Goal: Transaction & Acquisition: Purchase product/service

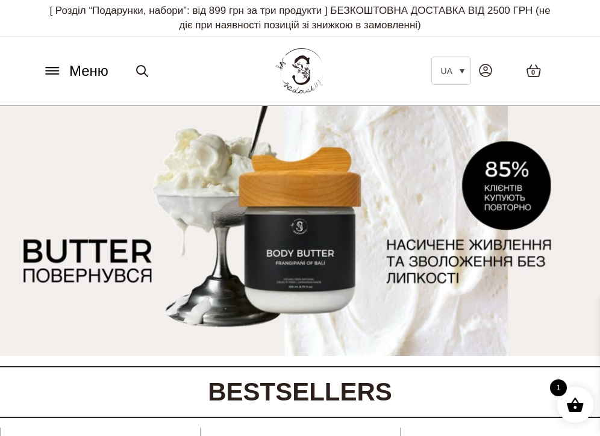
click at [54, 70] on icon at bounding box center [52, 70] width 19 height 13
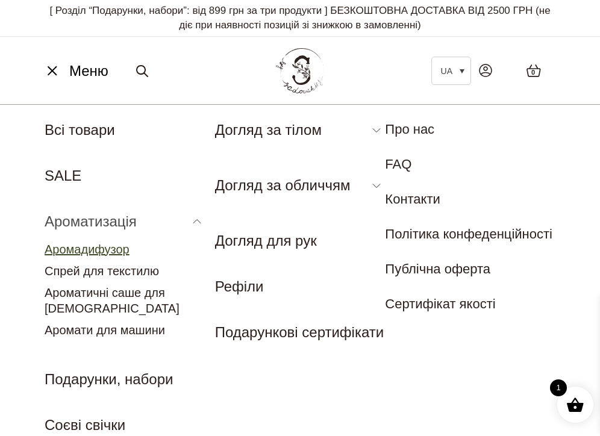
click at [95, 255] on link "Аромадифузор" at bounding box center [87, 249] width 85 height 13
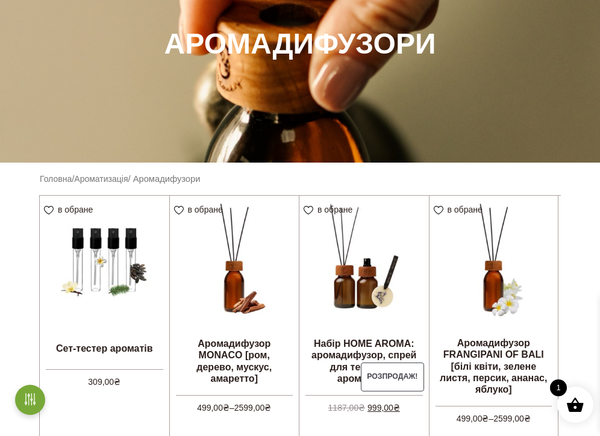
scroll to position [273, 0]
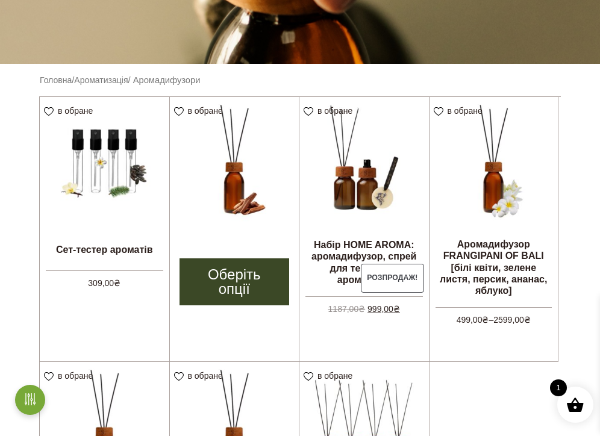
click at [231, 288] on link "Оберіть опції" at bounding box center [234, 281] width 110 height 47
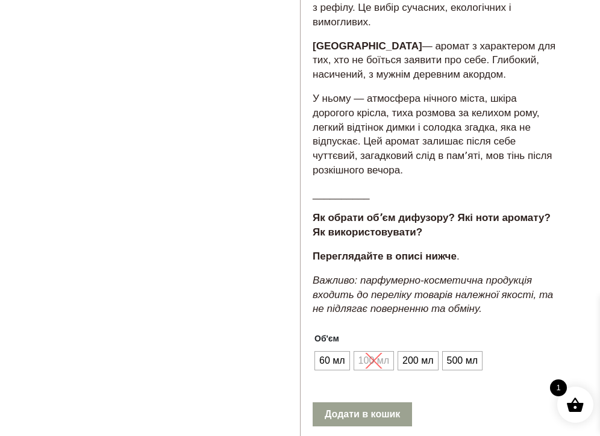
scroll to position [700, 0]
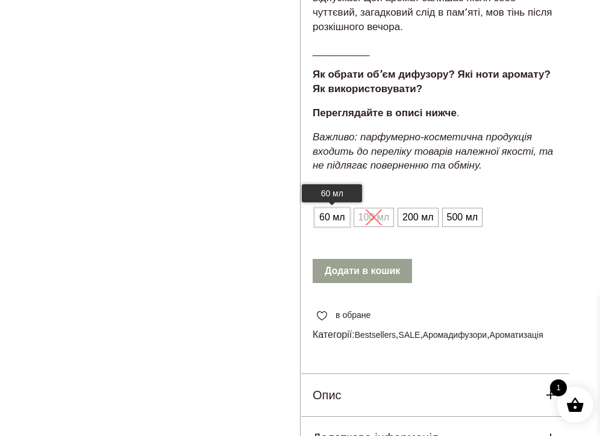
click at [331, 217] on span "60 мл" at bounding box center [332, 217] width 32 height 19
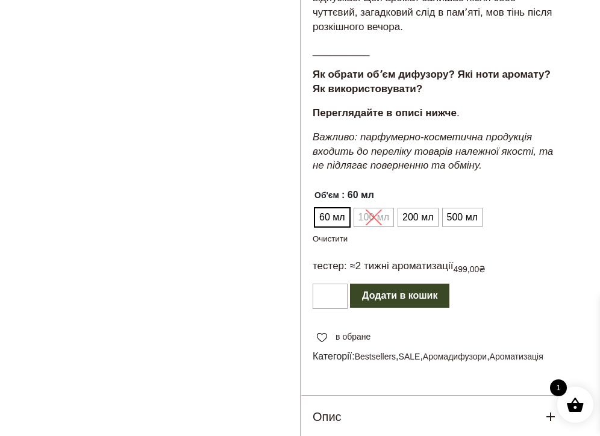
click at [387, 297] on button "Додати в кошик" at bounding box center [399, 296] width 99 height 24
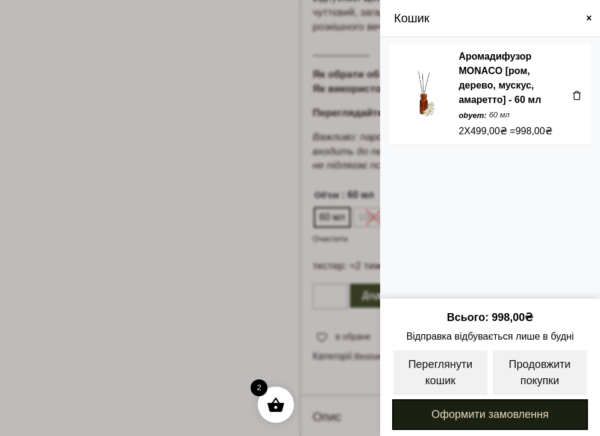
click at [510, 414] on link "Оформити замовлення" at bounding box center [490, 414] width 196 height 31
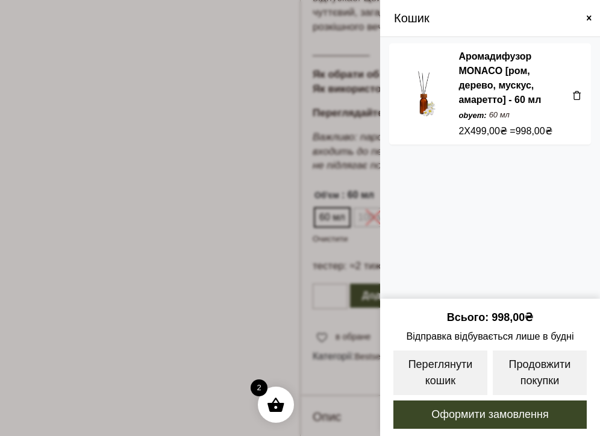
click at [577, 95] on span at bounding box center [577, 95] width 10 height 10
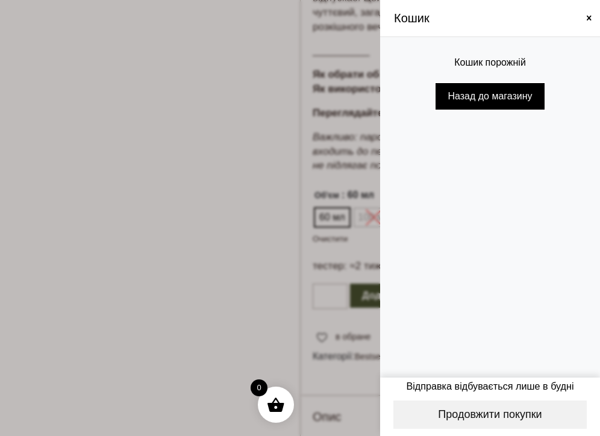
click at [586, 21] on span at bounding box center [589, 18] width 10 height 10
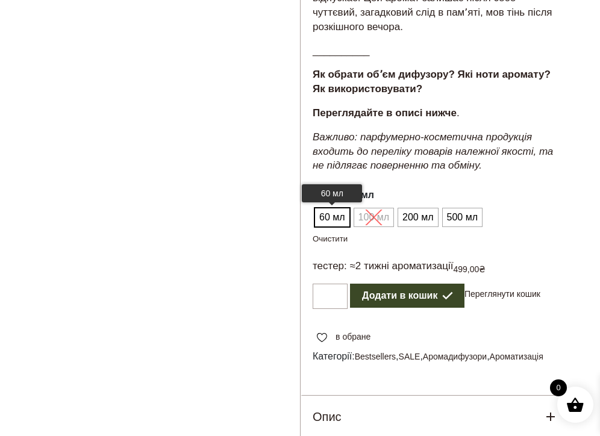
click at [325, 216] on span "60 мл" at bounding box center [332, 217] width 32 height 19
click at [390, 297] on button "Додати в кошик" at bounding box center [407, 296] width 114 height 24
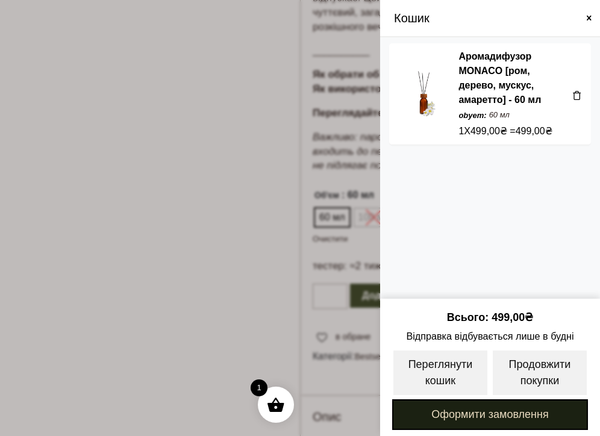
click at [468, 406] on link "Оформити замовлення" at bounding box center [490, 414] width 196 height 31
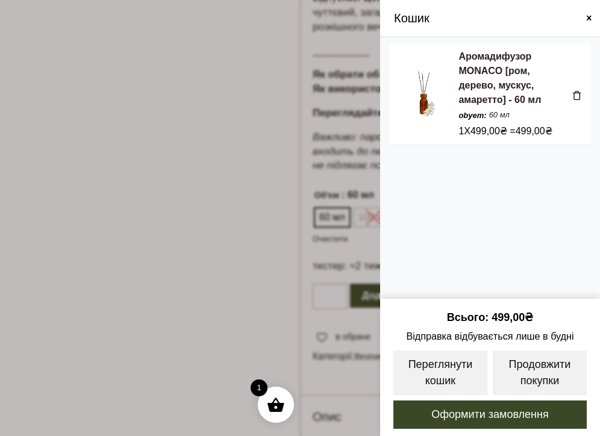
click at [489, 71] on link "Аромадифузор MONACO [ром, дерево, мускус, амаретто] - 60 мл" at bounding box center [499, 78] width 82 height 54
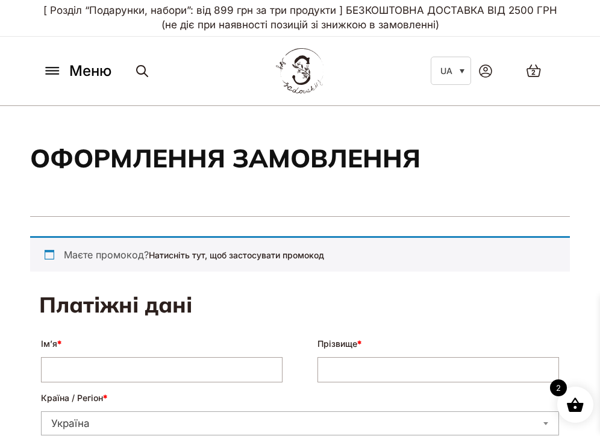
select select "****"
click at [238, 249] on div "Маєте промокод? Натисніть тут, щоб застосувати промокод" at bounding box center [299, 254] width 539 height 36
click at [240, 261] on div "Маєте промокод? Натисніть тут, щоб застосувати промокод" at bounding box center [299, 254] width 539 height 36
click at [240, 259] on link "Натисніть тут, щоб застосувати промокод" at bounding box center [236, 255] width 175 height 10
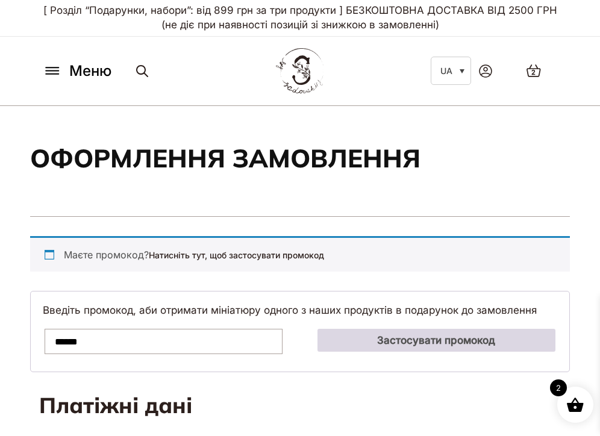
type input "******"
click at [362, 342] on button "Застосувати промокод" at bounding box center [436, 340] width 238 height 23
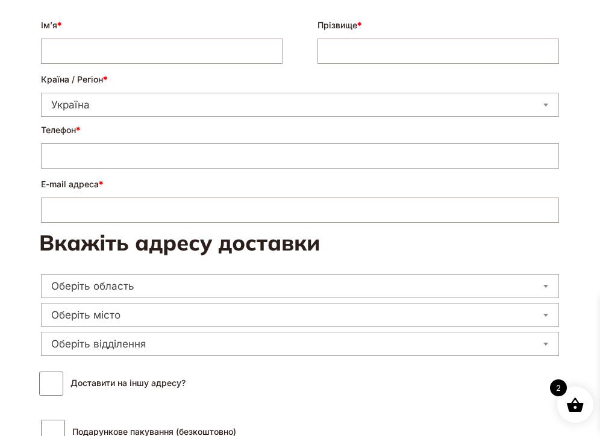
scroll to position [335, 0]
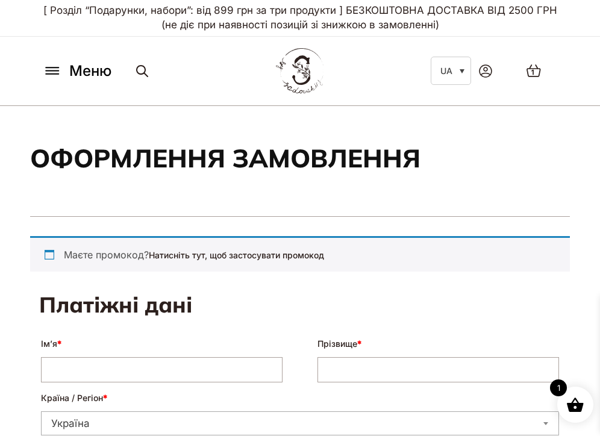
select select "****"
click at [252, 254] on link "Натисніть тут, щоб застосувати промокод" at bounding box center [236, 255] width 175 height 10
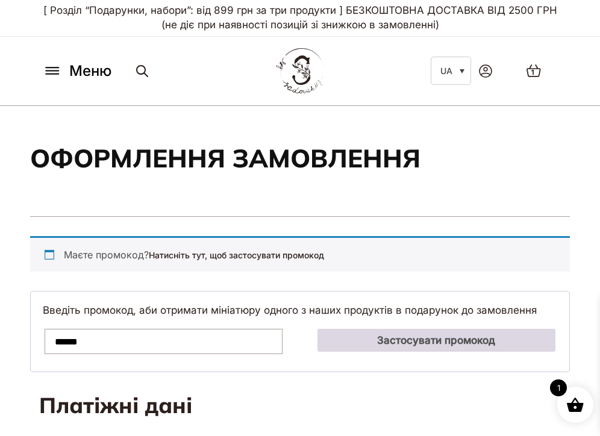
click at [391, 341] on button "Застосувати промокод" at bounding box center [436, 340] width 238 height 23
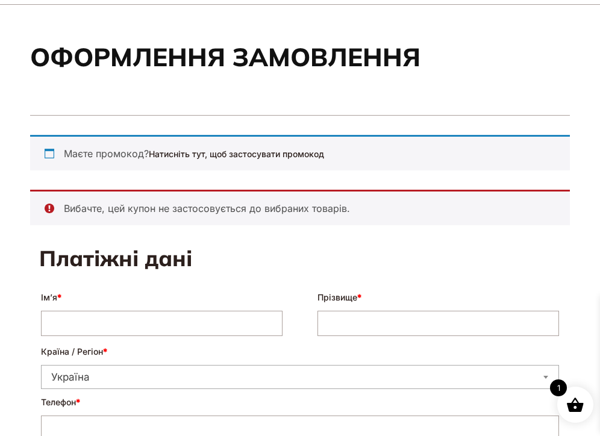
scroll to position [102, 0]
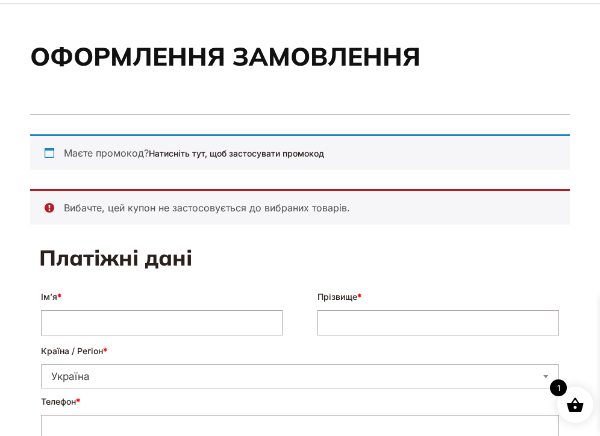
click at [251, 146] on div "Маєте промокод? Натисніть тут, щоб застосувати промокод" at bounding box center [299, 152] width 539 height 36
click at [251, 150] on link "Натисніть тут, щоб застосувати промокод" at bounding box center [236, 153] width 175 height 10
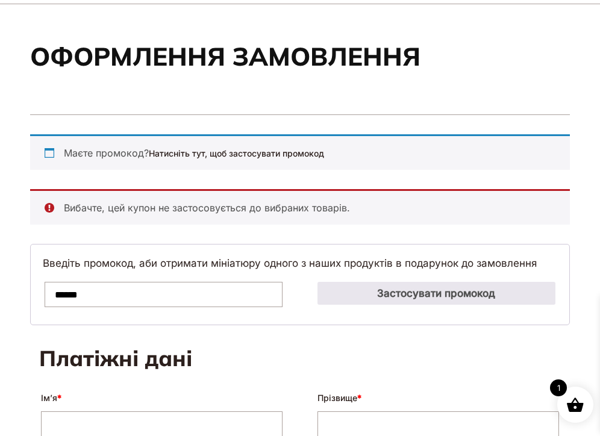
click at [73, 293] on input "******" at bounding box center [164, 294] width 238 height 25
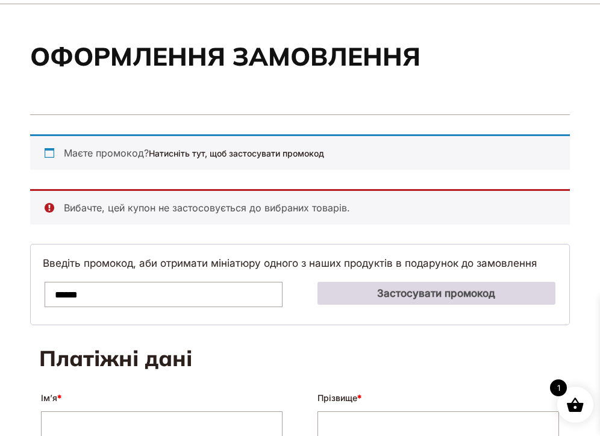
click at [368, 292] on button "Застосувати промокод" at bounding box center [436, 293] width 238 height 23
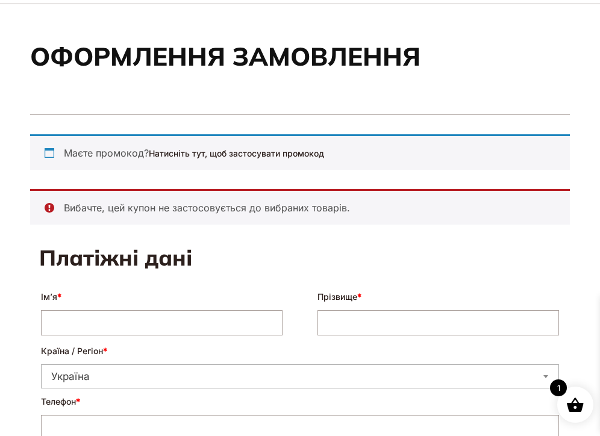
click at [239, 211] on li "Вибачте, цей купон не застосовується до вибраних товарів." at bounding box center [307, 207] width 486 height 14
click at [247, 152] on link "Натисніть тут, щоб застосувати промокод" at bounding box center [236, 153] width 175 height 10
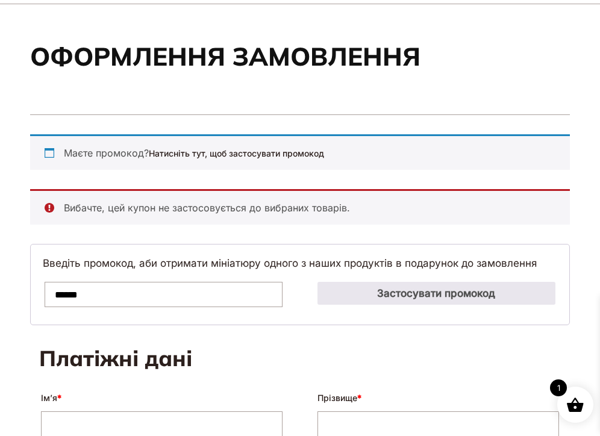
click at [76, 293] on input "******" at bounding box center [164, 294] width 238 height 25
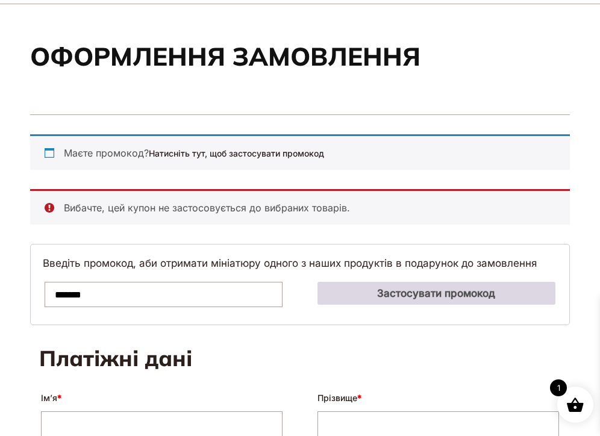
type input "*******"
click at [394, 294] on button "Застосувати промокод" at bounding box center [436, 293] width 238 height 23
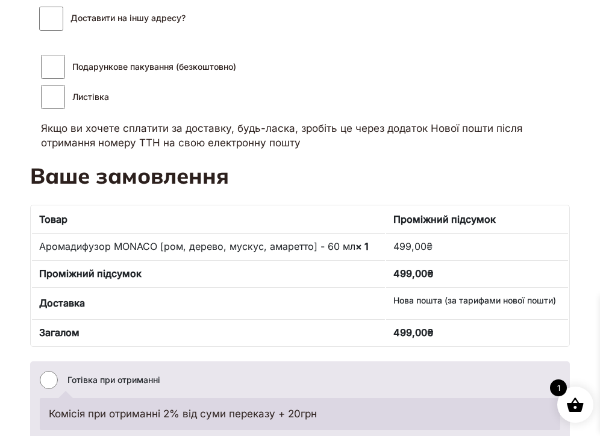
scroll to position [738, 0]
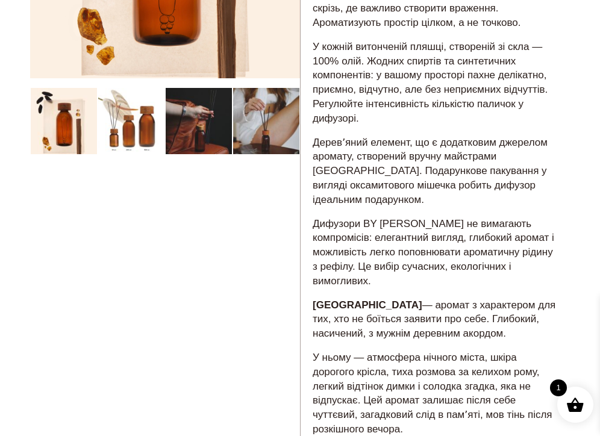
scroll to position [813, 0]
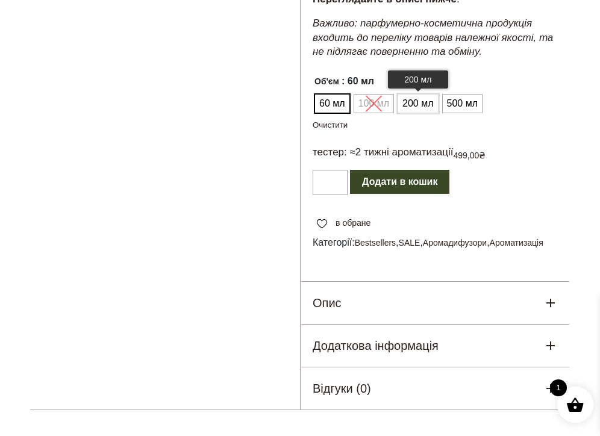
click at [418, 102] on span "200 мл" at bounding box center [417, 103] width 37 height 19
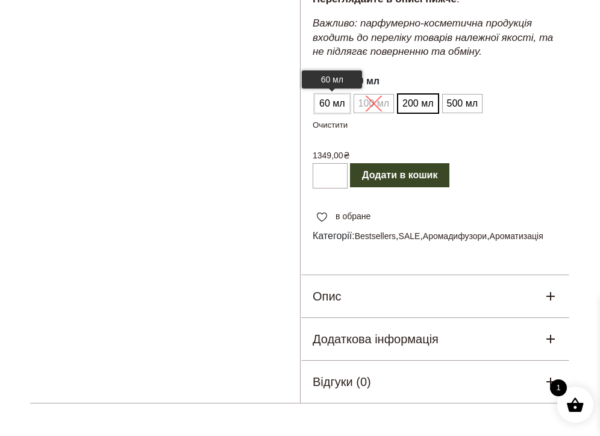
click at [334, 95] on span "60 мл" at bounding box center [332, 103] width 32 height 19
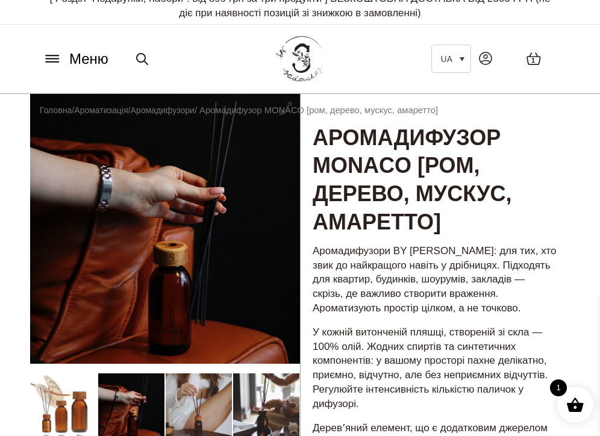
scroll to position [0, 0]
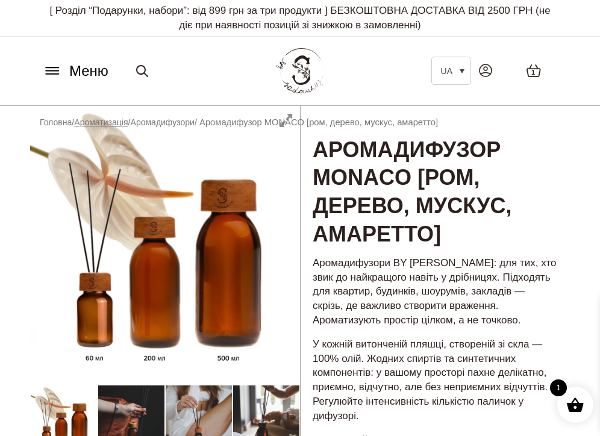
click at [116, 122] on link "Ароматизація" at bounding box center [101, 122] width 54 height 10
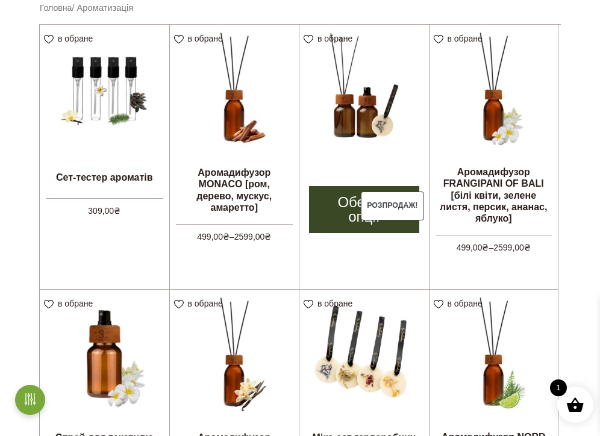
scroll to position [353, 0]
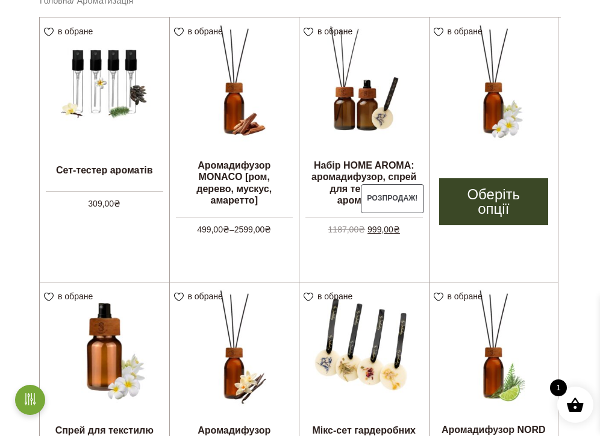
click at [492, 196] on link "Оберіть опції" at bounding box center [494, 201] width 110 height 47
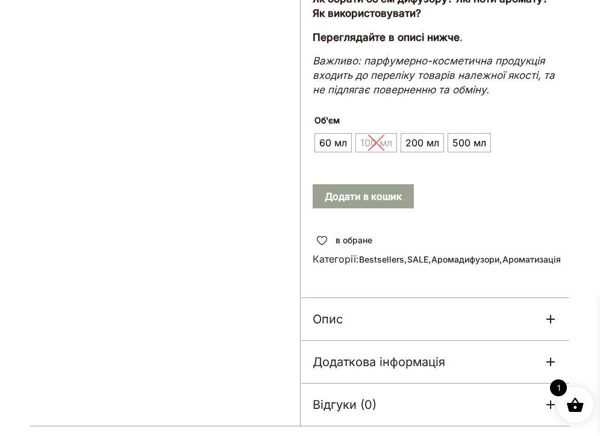
scroll to position [827, 0]
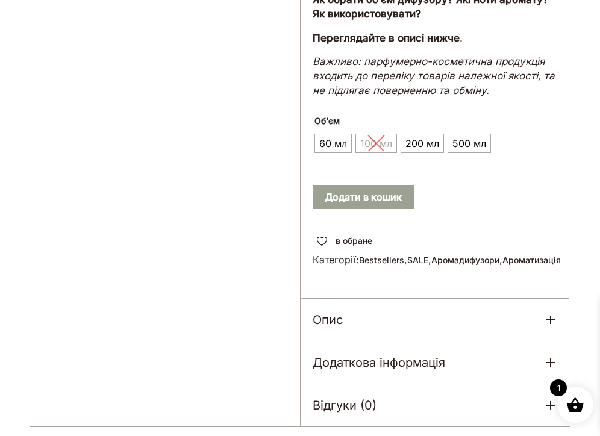
click at [412, 128] on th "Об'єм" at bounding box center [401, 120] width 178 height 21
click at [412, 136] on span "200 мл" at bounding box center [422, 143] width 40 height 19
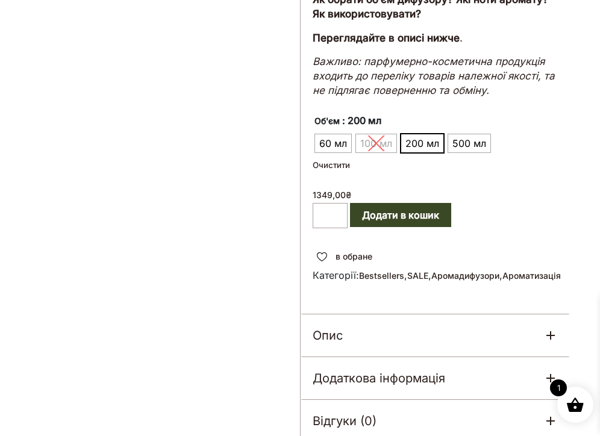
click at [388, 210] on button "Додати в кошик" at bounding box center [400, 215] width 101 height 24
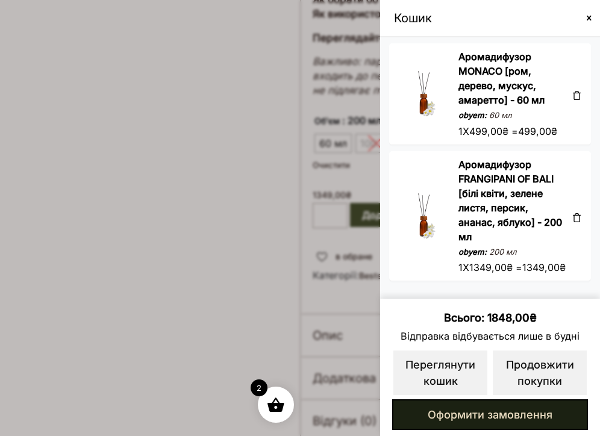
click at [524, 414] on link "Оформити замовлення" at bounding box center [490, 414] width 196 height 31
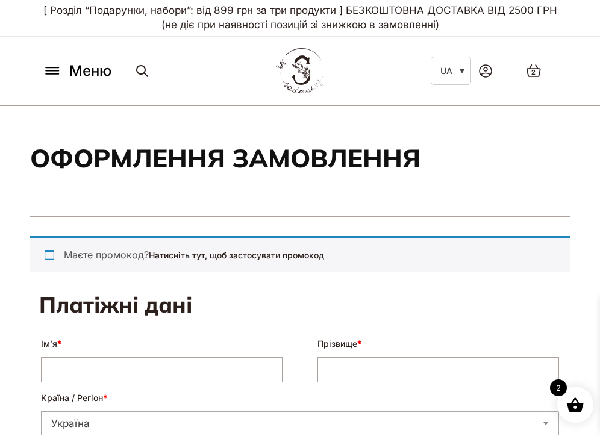
select select "****"
click at [199, 262] on div "Маєте промокод? Натисніть тут, щоб застосувати промокод" at bounding box center [299, 254] width 539 height 36
click at [199, 253] on link "Натисніть тут, щоб застосувати промокод" at bounding box center [236, 255] width 175 height 10
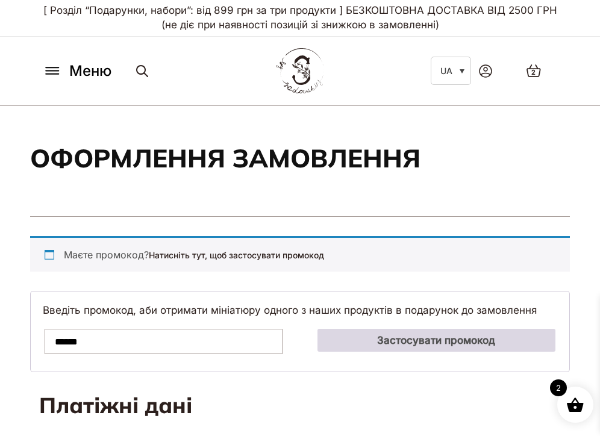
type input "******"
click at [381, 338] on button "Застосувати промокод" at bounding box center [436, 340] width 238 height 23
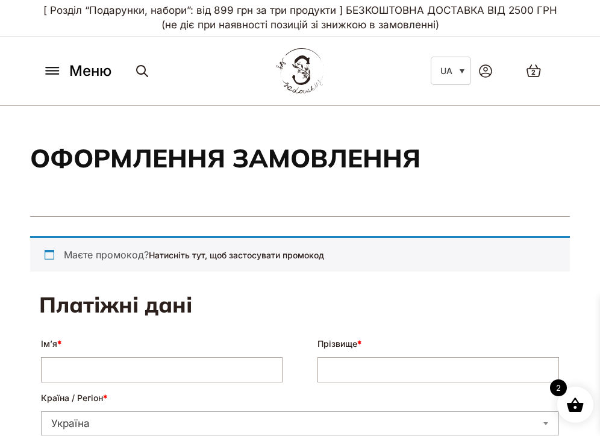
select select "****"
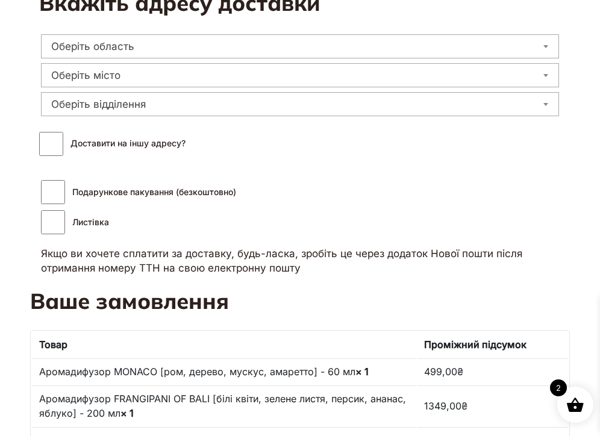
scroll to position [527, 0]
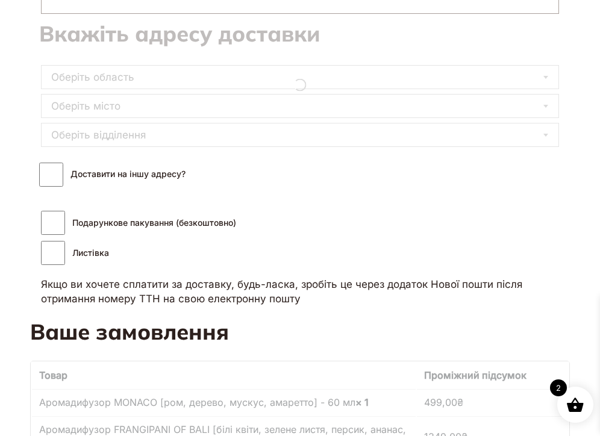
click at [55, 239] on span "Подарункове пакування (безкоштовно) Листівка" at bounding box center [138, 237] width 195 height 55
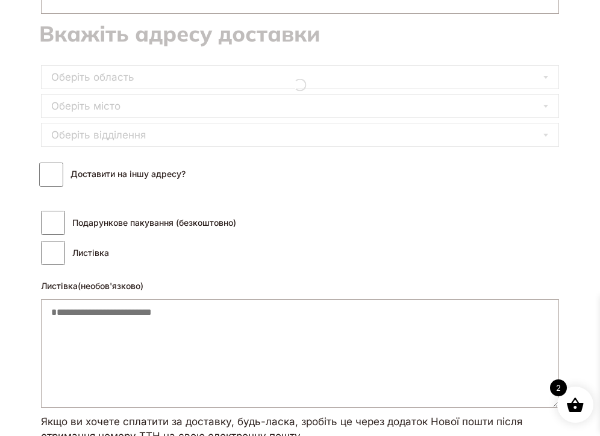
click at [55, 192] on h3 "Доставити на іншу адресу?" at bounding box center [112, 172] width 146 height 43
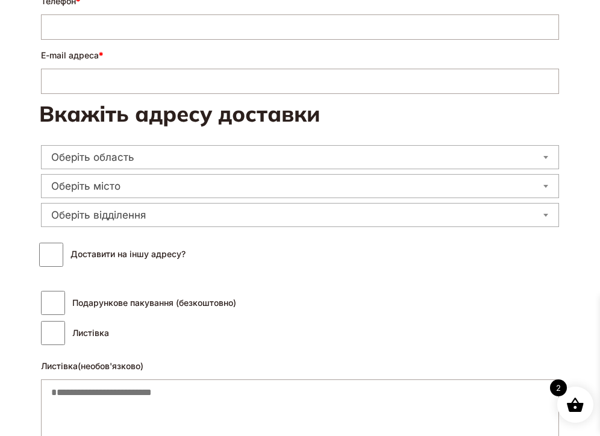
scroll to position [0, 0]
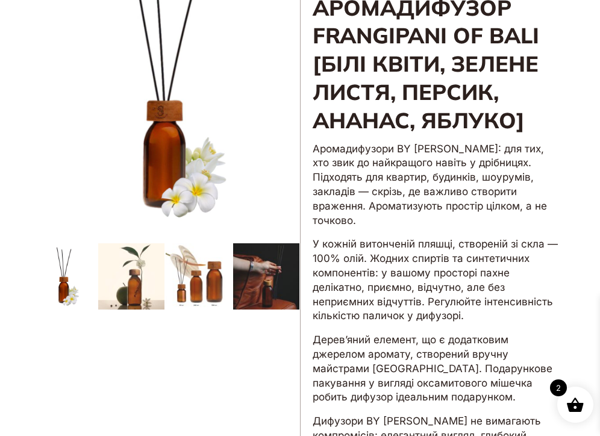
scroll to position [106, 0]
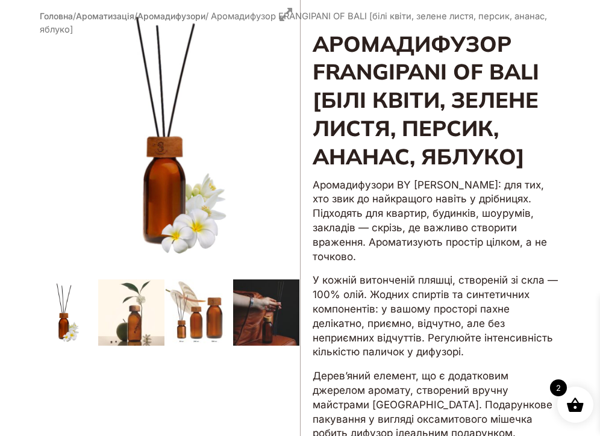
click at [571, 409] on span at bounding box center [575, 405] width 18 height 18
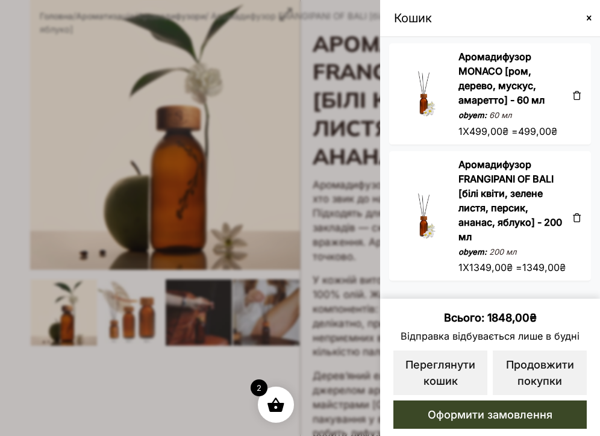
click at [574, 222] on span at bounding box center [577, 218] width 10 height 10
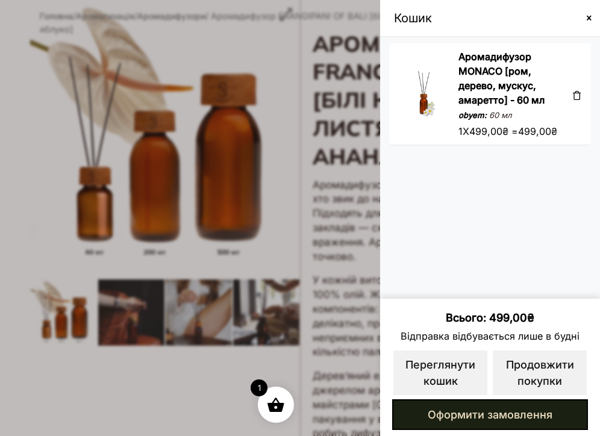
click at [473, 415] on link "Оформити замовлення" at bounding box center [490, 414] width 196 height 31
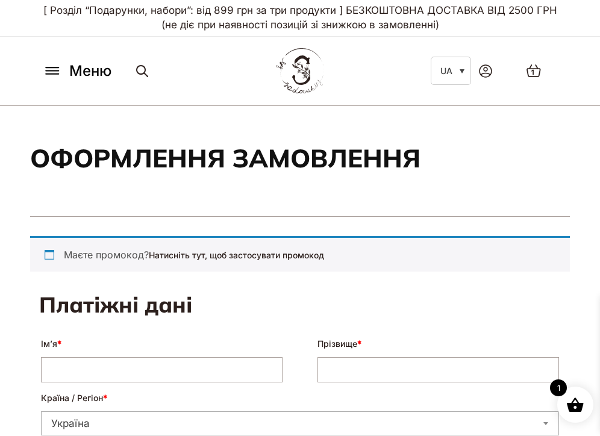
select select "****"
click at [181, 256] on link "Натисніть тут, щоб застосувати промокод" at bounding box center [236, 255] width 175 height 10
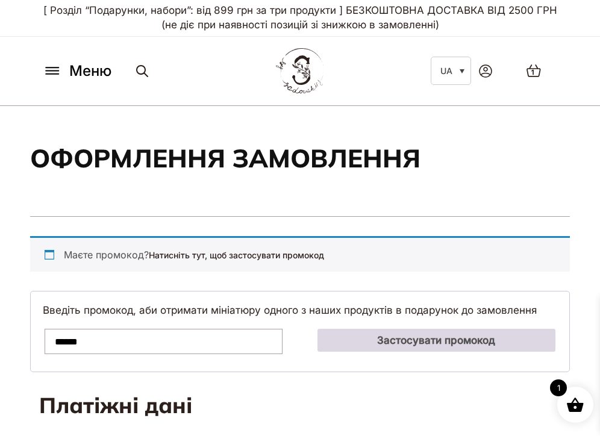
type input "******"
click at [365, 344] on button "Застосувати промокод" at bounding box center [436, 340] width 238 height 23
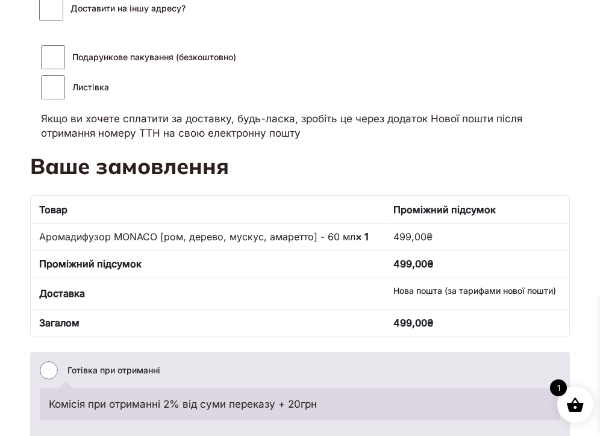
scroll to position [750, 0]
